Goal: Task Accomplishment & Management: Use online tool/utility

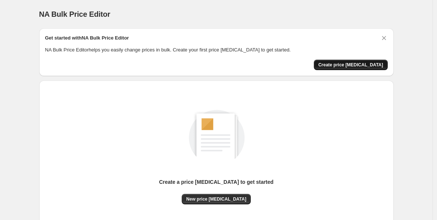
click at [345, 63] on span "Create price [MEDICAL_DATA]" at bounding box center [351, 65] width 65 height 6
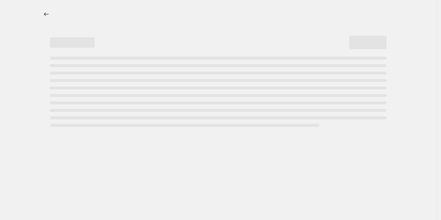
select select "percentage"
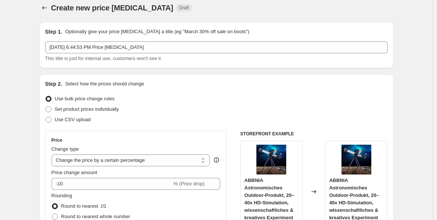
scroll to position [69, 0]
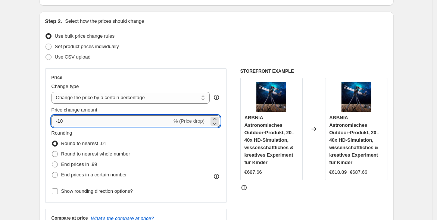
drag, startPoint x: 78, startPoint y: 121, endPoint x: 59, endPoint y: 125, distance: 19.8
click at [59, 125] on input "-10" at bounding box center [112, 121] width 121 height 12
click at [62, 123] on input "-10" at bounding box center [112, 121] width 121 height 12
type input "-20"
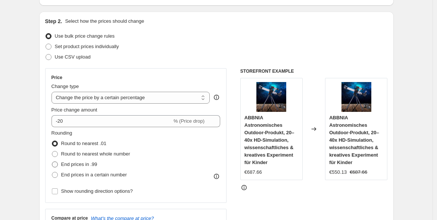
click at [76, 162] on span "End prices in .99" at bounding box center [79, 165] width 36 height 6
click at [52, 162] on input "End prices in .99" at bounding box center [52, 162] width 0 height 0
radio input "true"
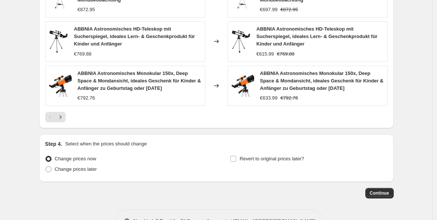
scroll to position [574, 0]
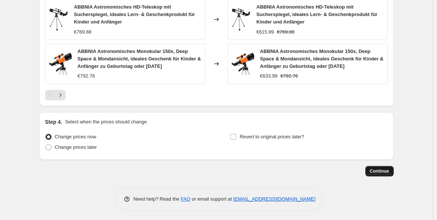
click at [379, 170] on span "Continue" at bounding box center [379, 171] width 19 height 6
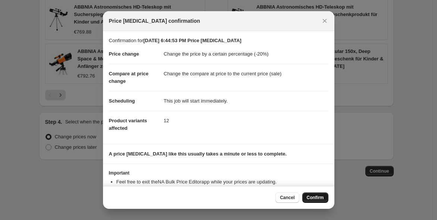
click at [310, 198] on span "Confirm" at bounding box center [315, 198] width 17 height 6
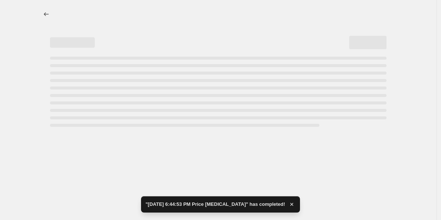
select select "percentage"
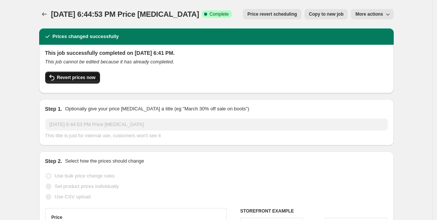
click at [90, 80] on span "Revert prices now" at bounding box center [76, 78] width 38 height 6
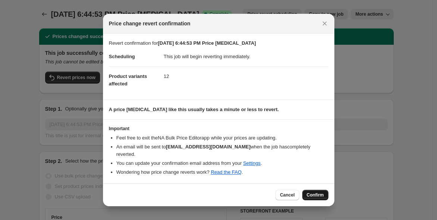
click at [322, 192] on span "Confirm" at bounding box center [315, 195] width 17 height 6
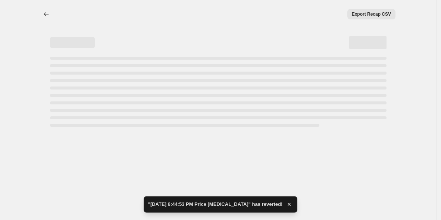
select select "percentage"
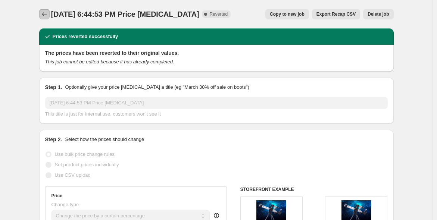
click at [44, 14] on icon "Price change jobs" at bounding box center [44, 13] width 7 height 7
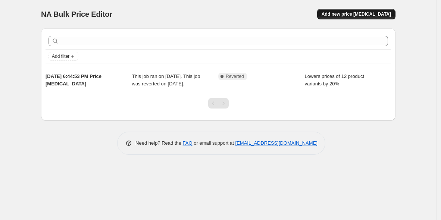
click at [351, 16] on span "Add new price [MEDICAL_DATA]" at bounding box center [356, 14] width 69 height 6
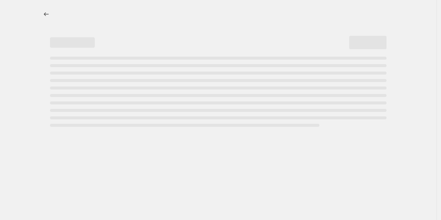
select select "percentage"
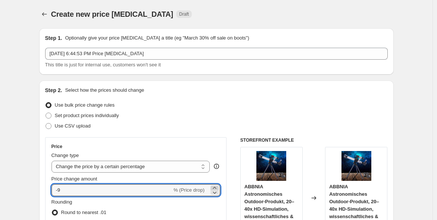
click at [216, 187] on icon at bounding box center [214, 187] width 7 height 7
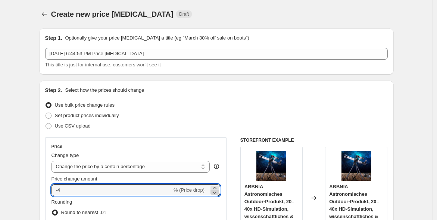
click at [215, 193] on icon at bounding box center [214, 192] width 7 height 7
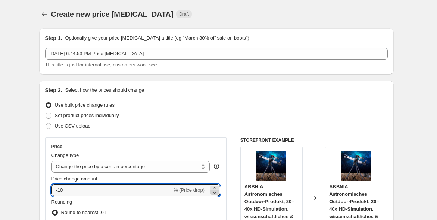
click at [215, 193] on icon at bounding box center [214, 192] width 7 height 7
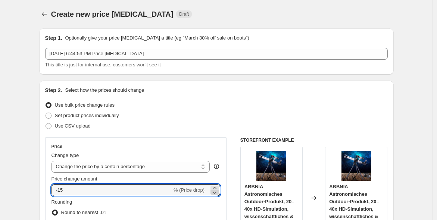
click at [215, 193] on icon at bounding box center [214, 192] width 7 height 7
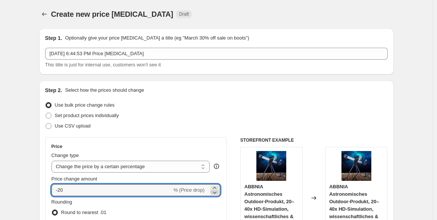
click at [215, 193] on icon at bounding box center [214, 192] width 7 height 7
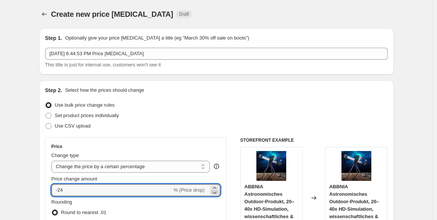
type input "-25"
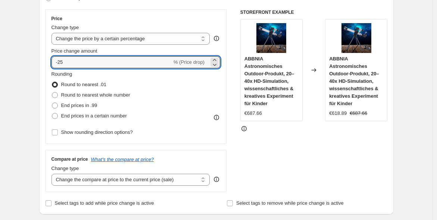
scroll to position [138, 0]
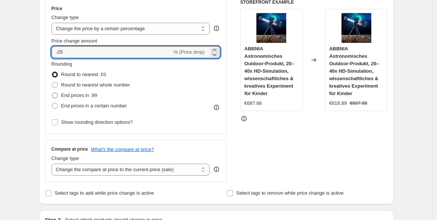
click at [80, 93] on span "End prices in .99" at bounding box center [79, 96] width 36 height 6
click at [52, 93] on input "End prices in .99" at bounding box center [52, 93] width 0 height 0
radio input "true"
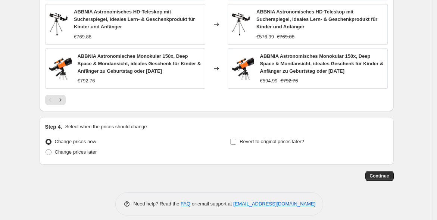
scroll to position [574, 0]
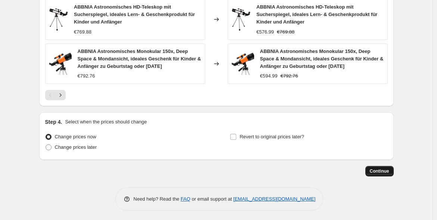
click at [385, 166] on button "Continue" at bounding box center [380, 171] width 28 height 10
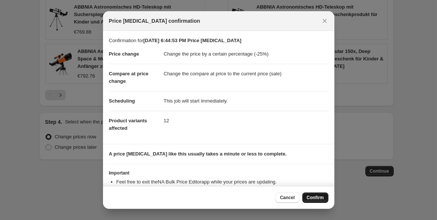
click at [313, 198] on span "Confirm" at bounding box center [315, 198] width 17 height 6
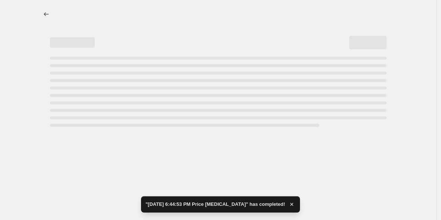
select select "percentage"
